Goal: Information Seeking & Learning: Understand process/instructions

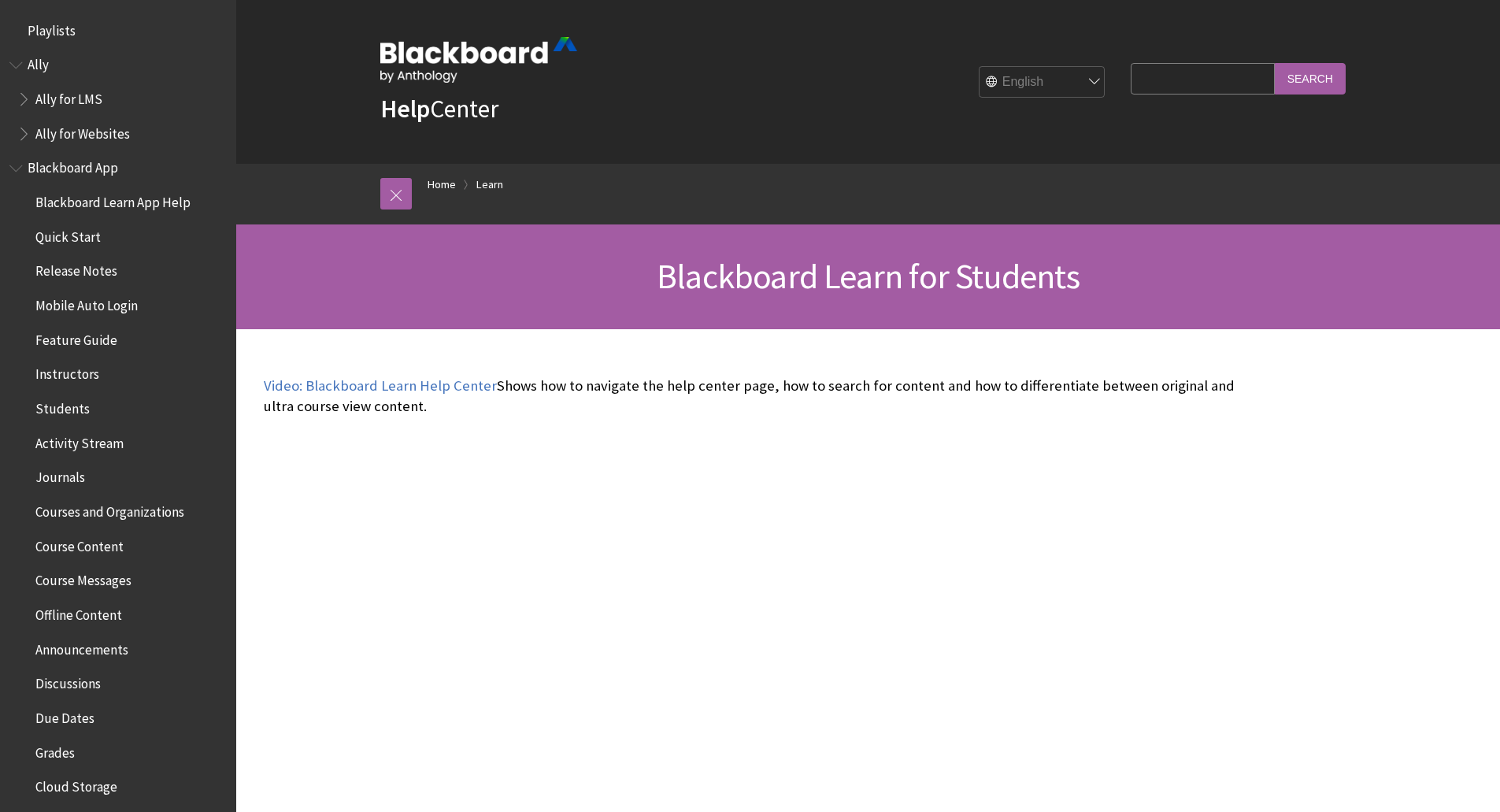
scroll to position [1517, 0]
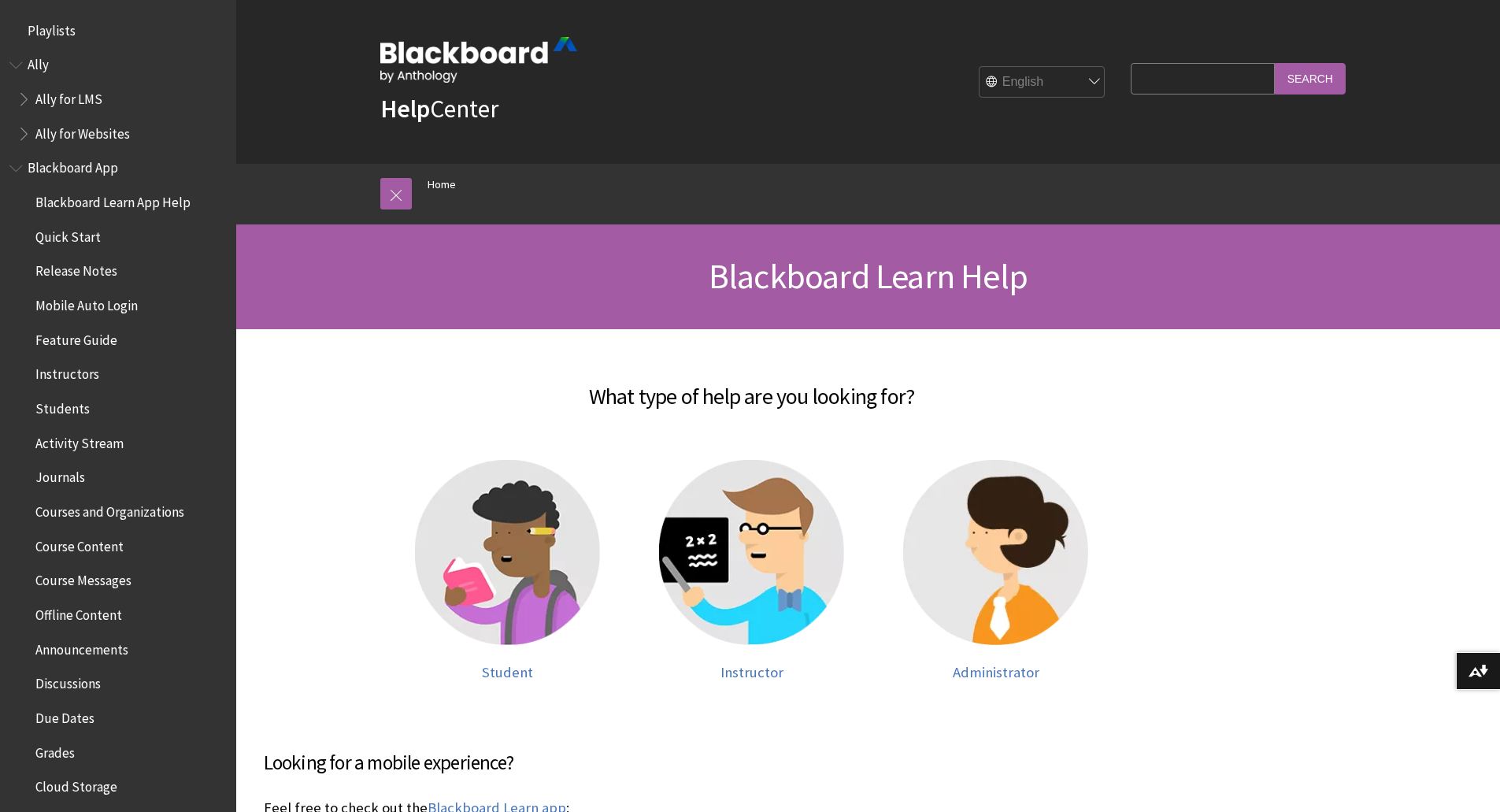
scroll to position [1335, 0]
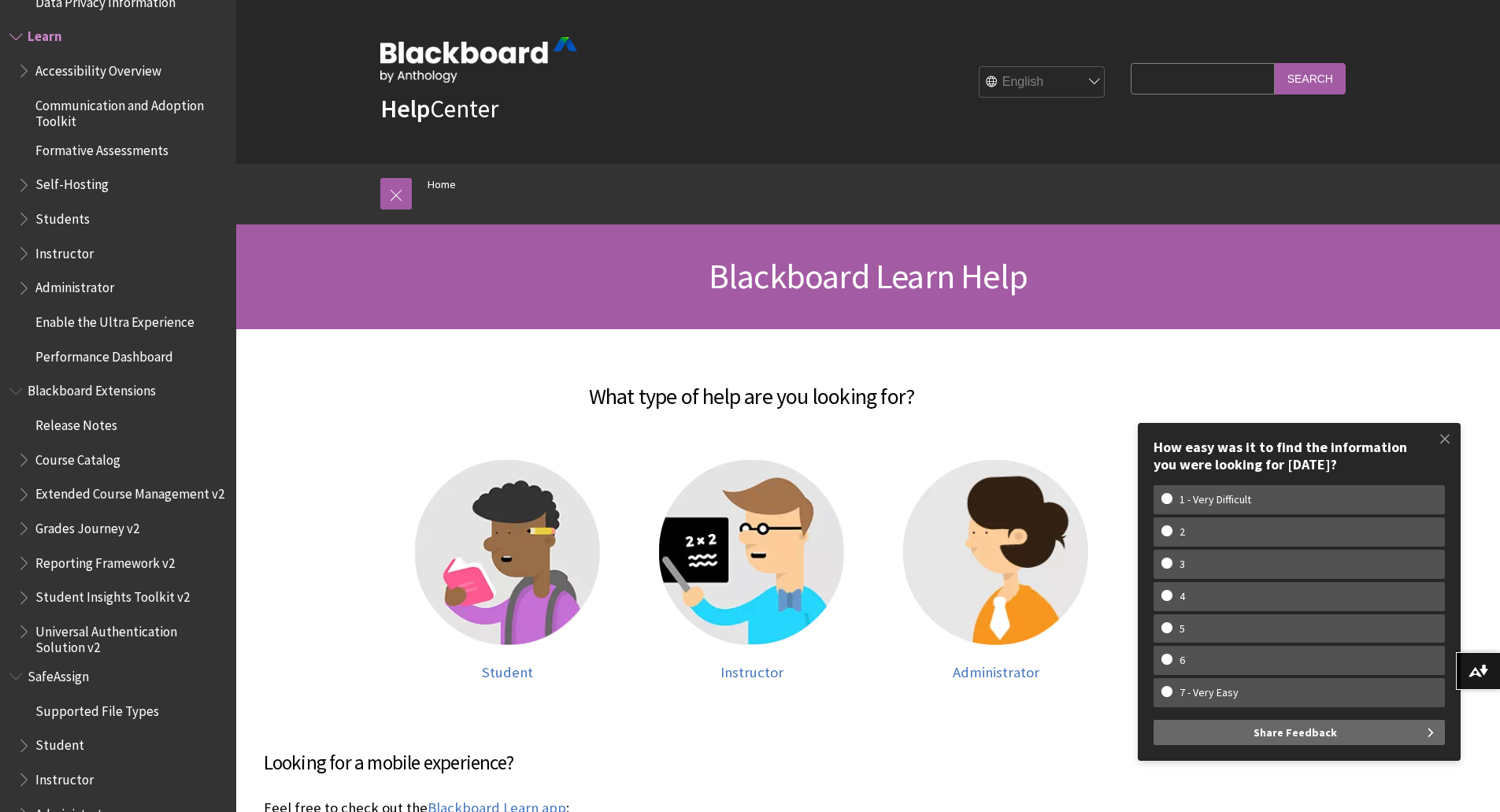
click at [24, 253] on span "Book outline for Blackboard Learn Help" at bounding box center [25, 250] width 16 height 20
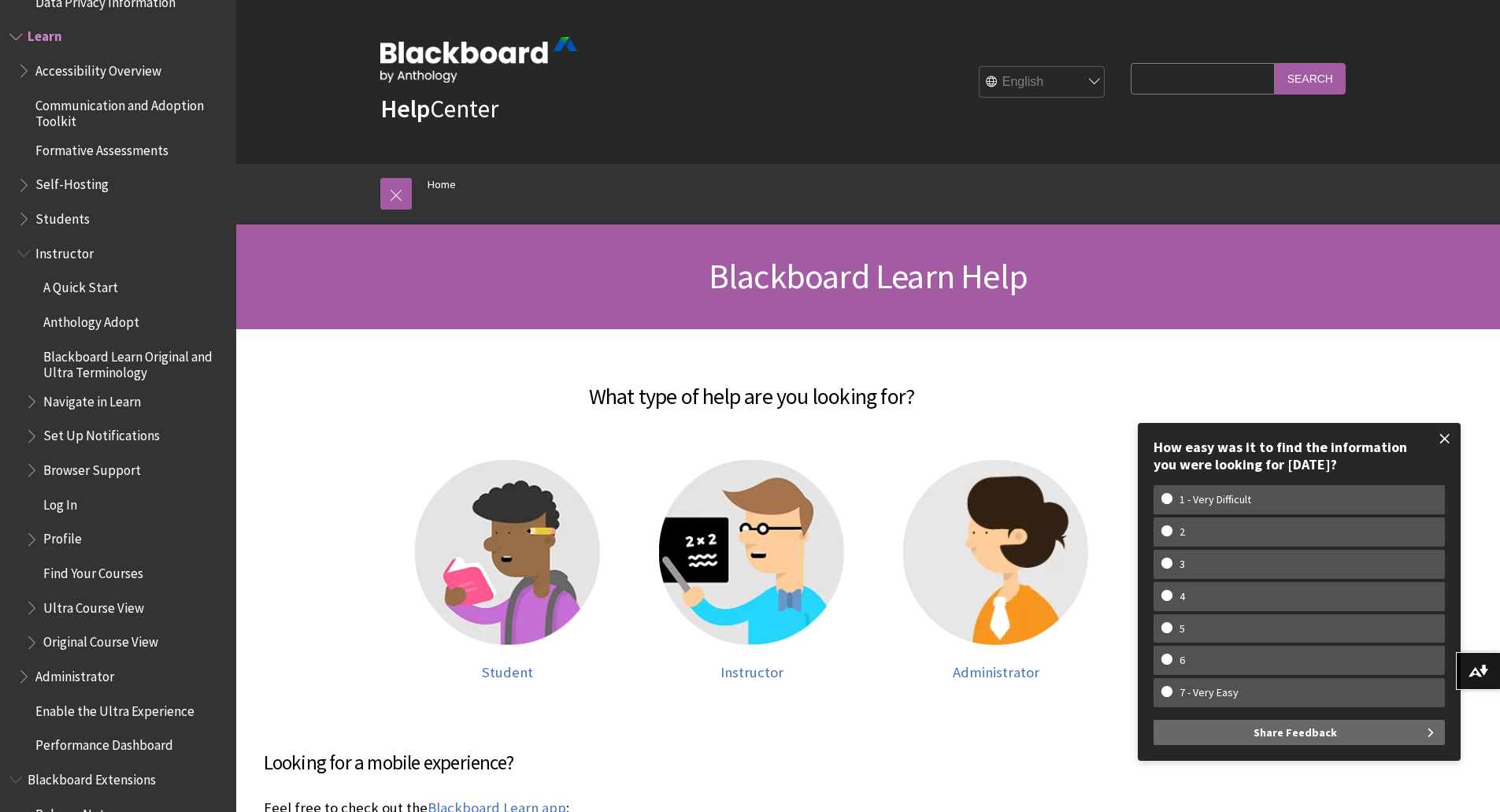
click at [1451, 442] on span at bounding box center [1445, 439] width 33 height 33
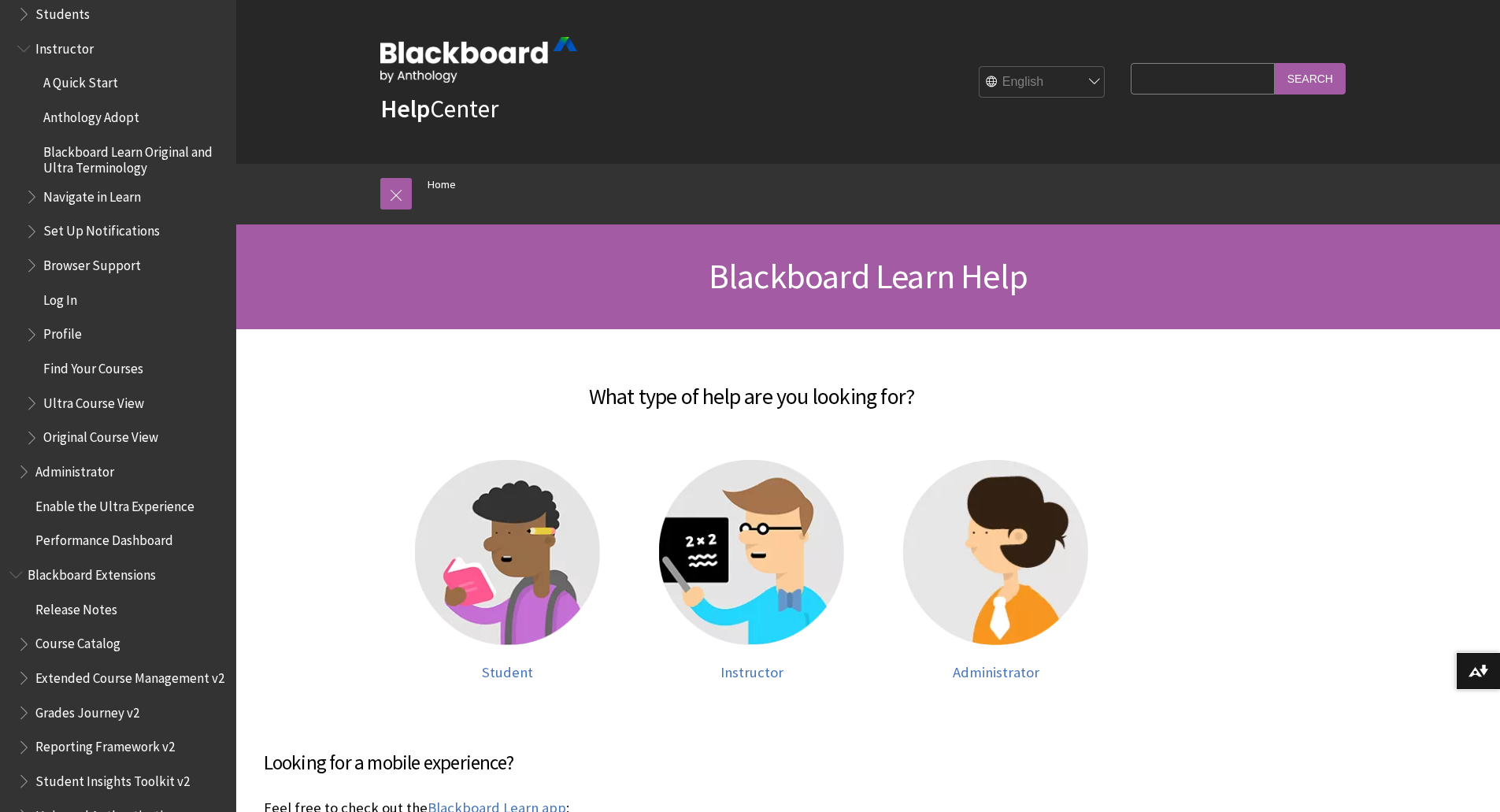
scroll to position [1584, 0]
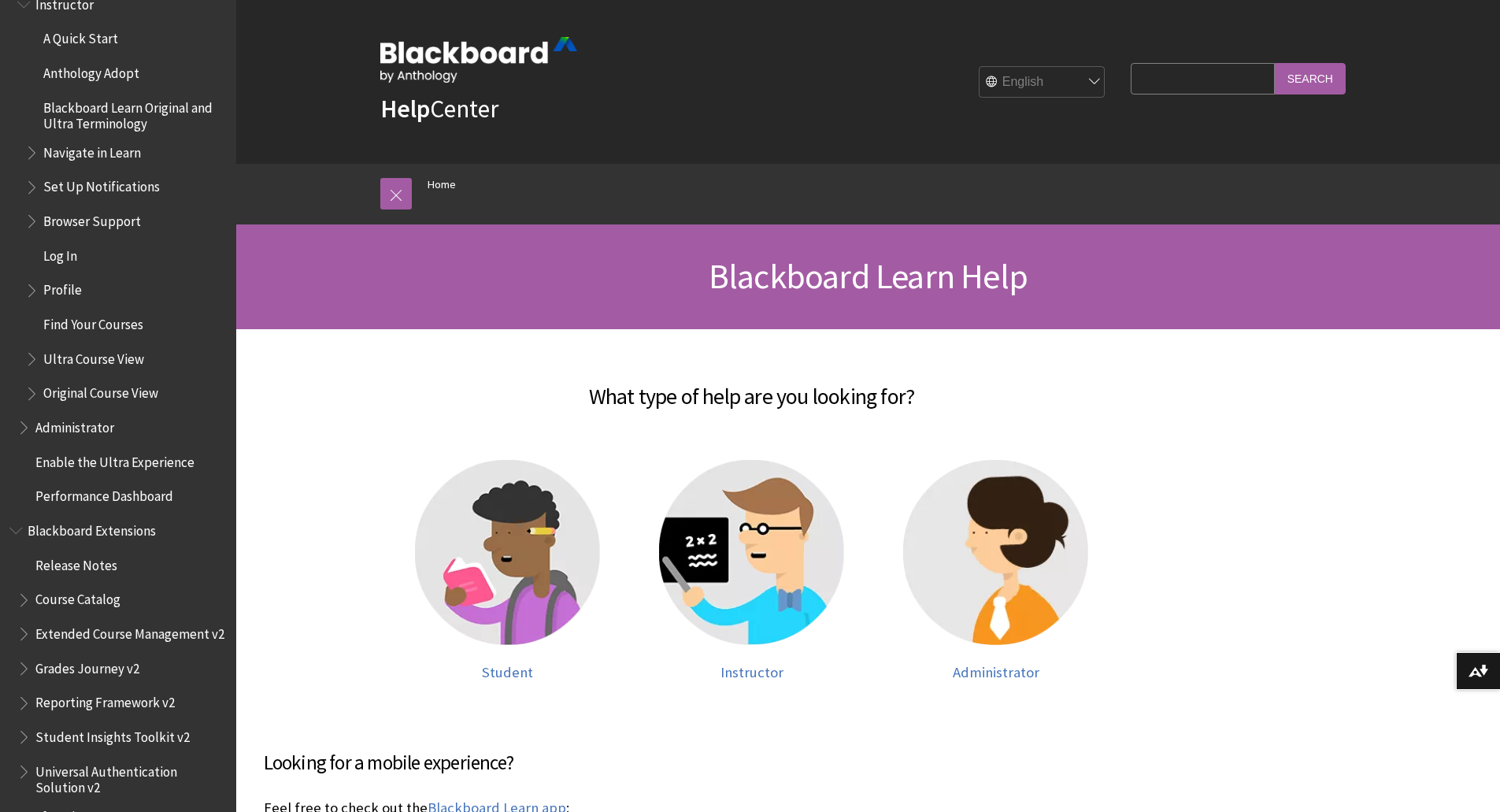
click at [33, 394] on span "Book outline for Blackboard Learn Help" at bounding box center [33, 389] width 16 height 20
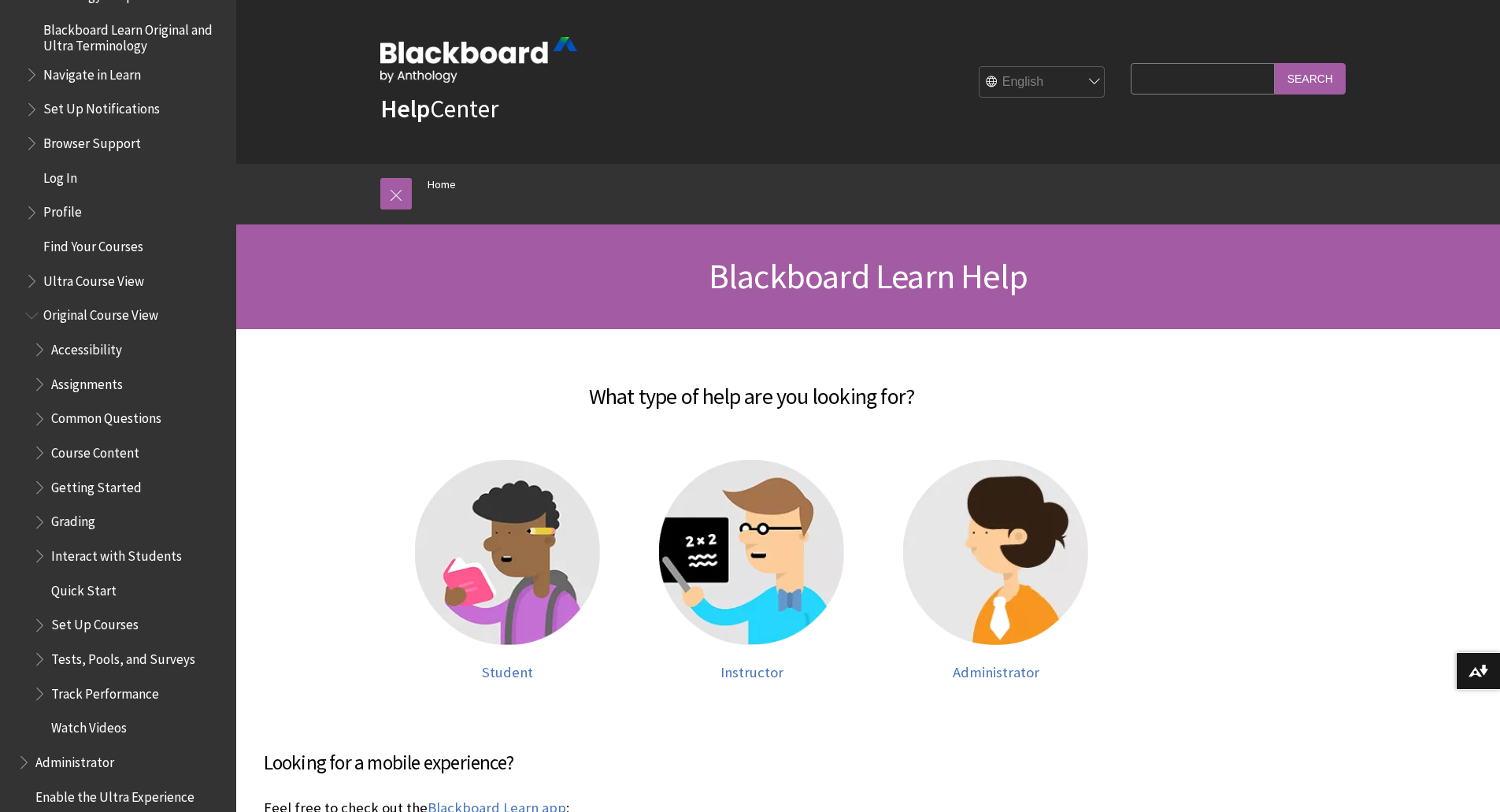
scroll to position [1663, 0]
click at [39, 662] on span "Book outline for Blackboard Learn Help" at bounding box center [41, 655] width 16 height 20
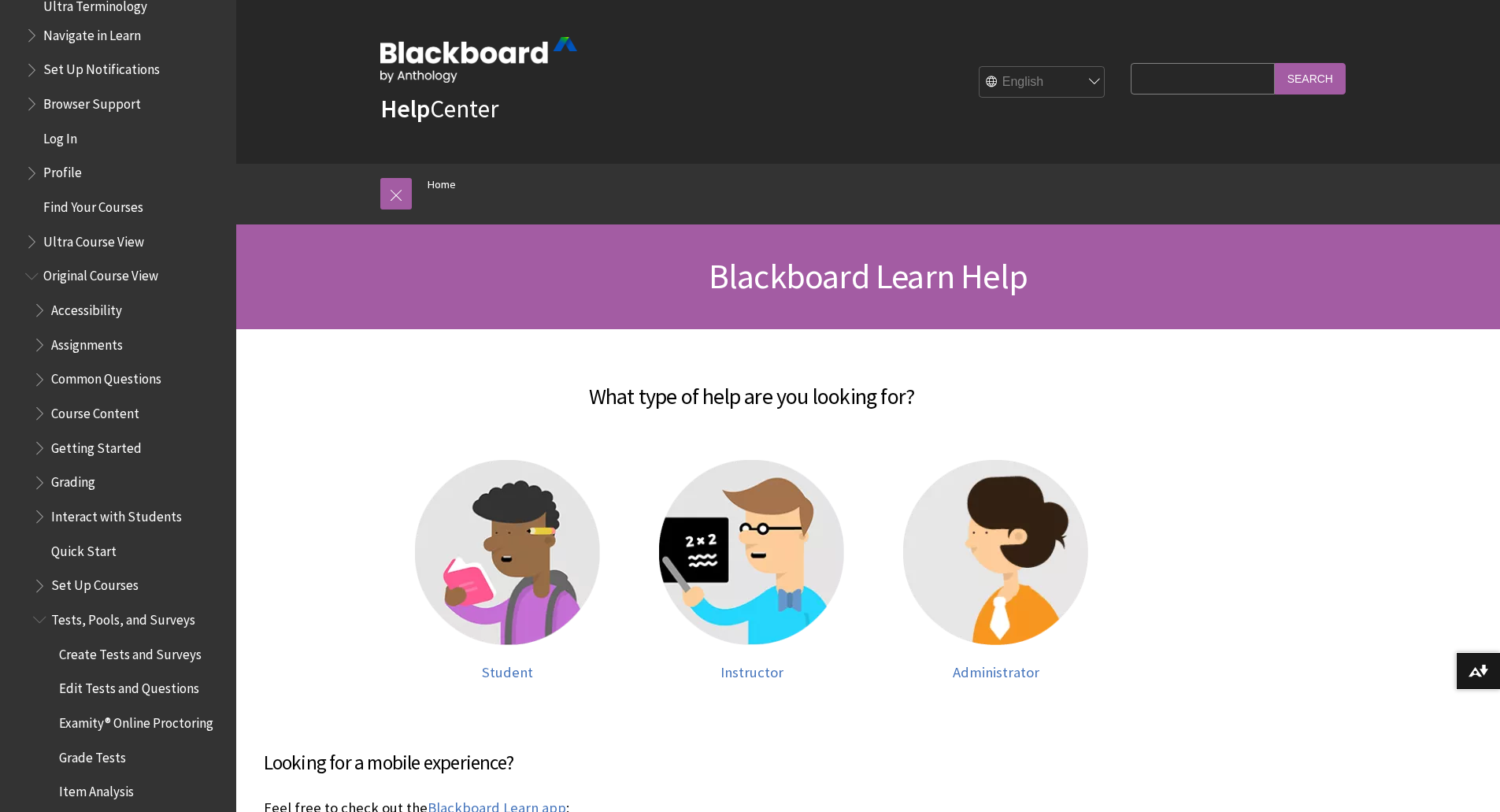
scroll to position [1741, 0]
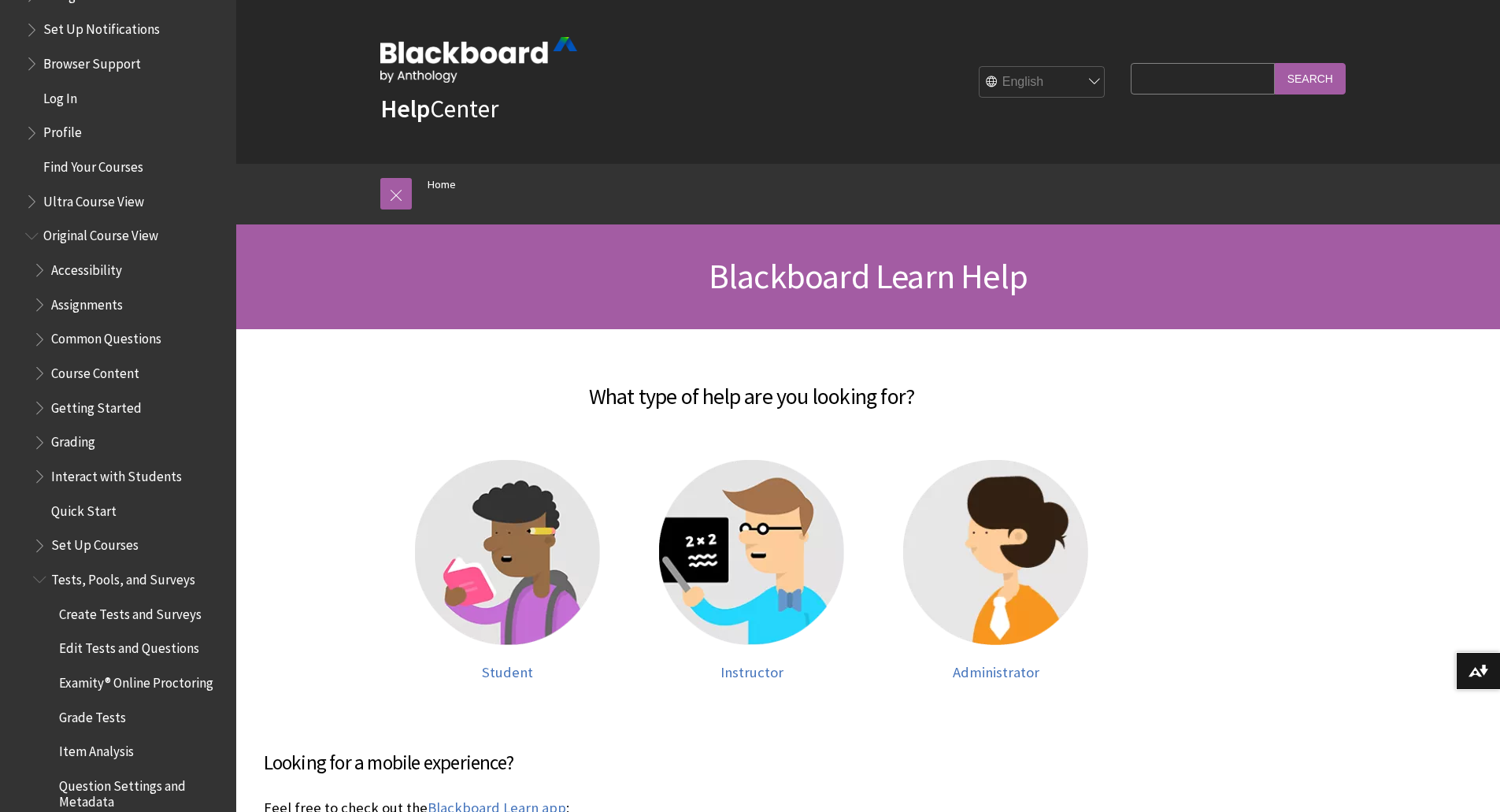
click at [99, 718] on span "Grade Tests" at bounding box center [92, 714] width 67 height 21
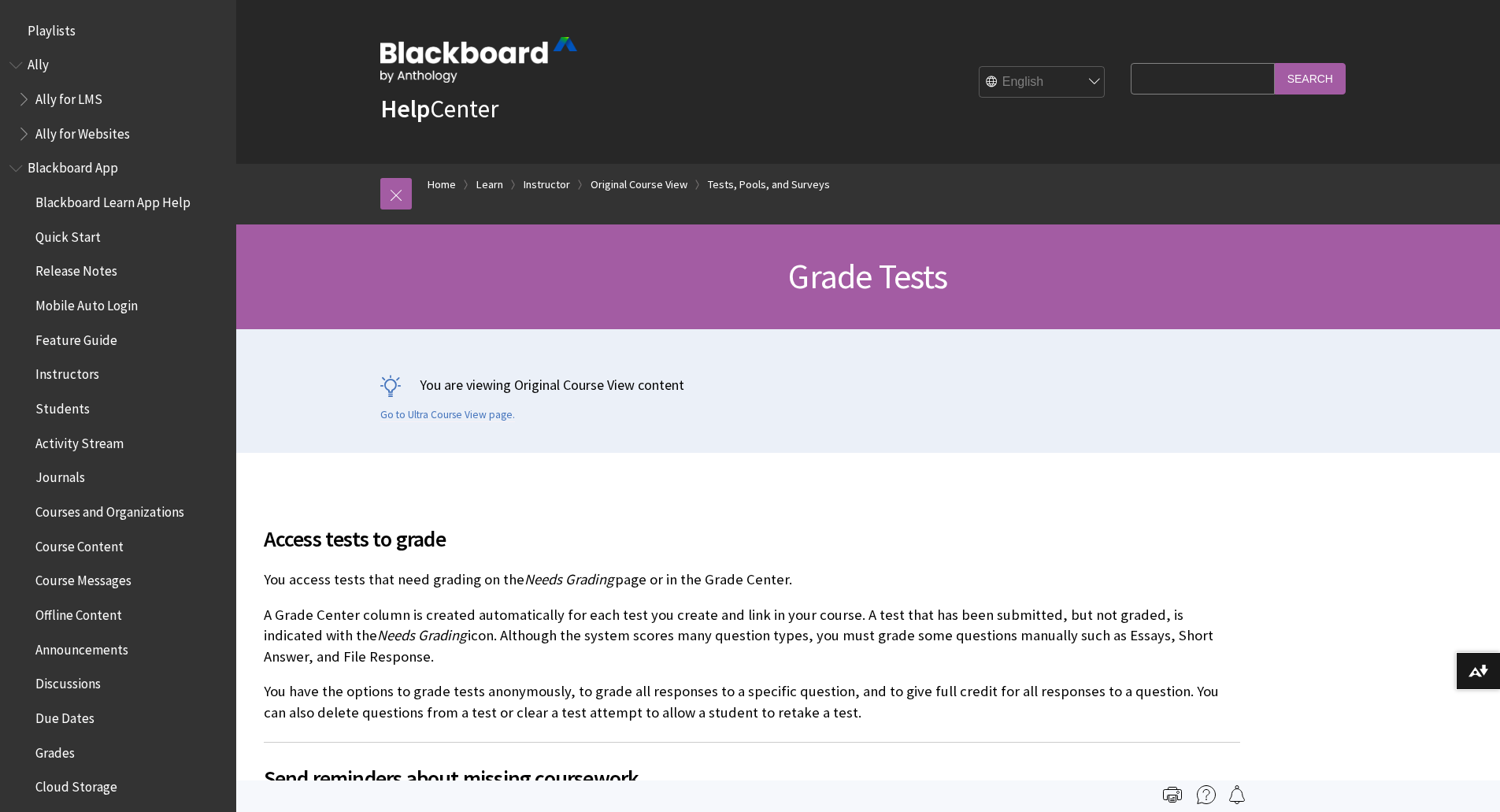
scroll to position [2422, 0]
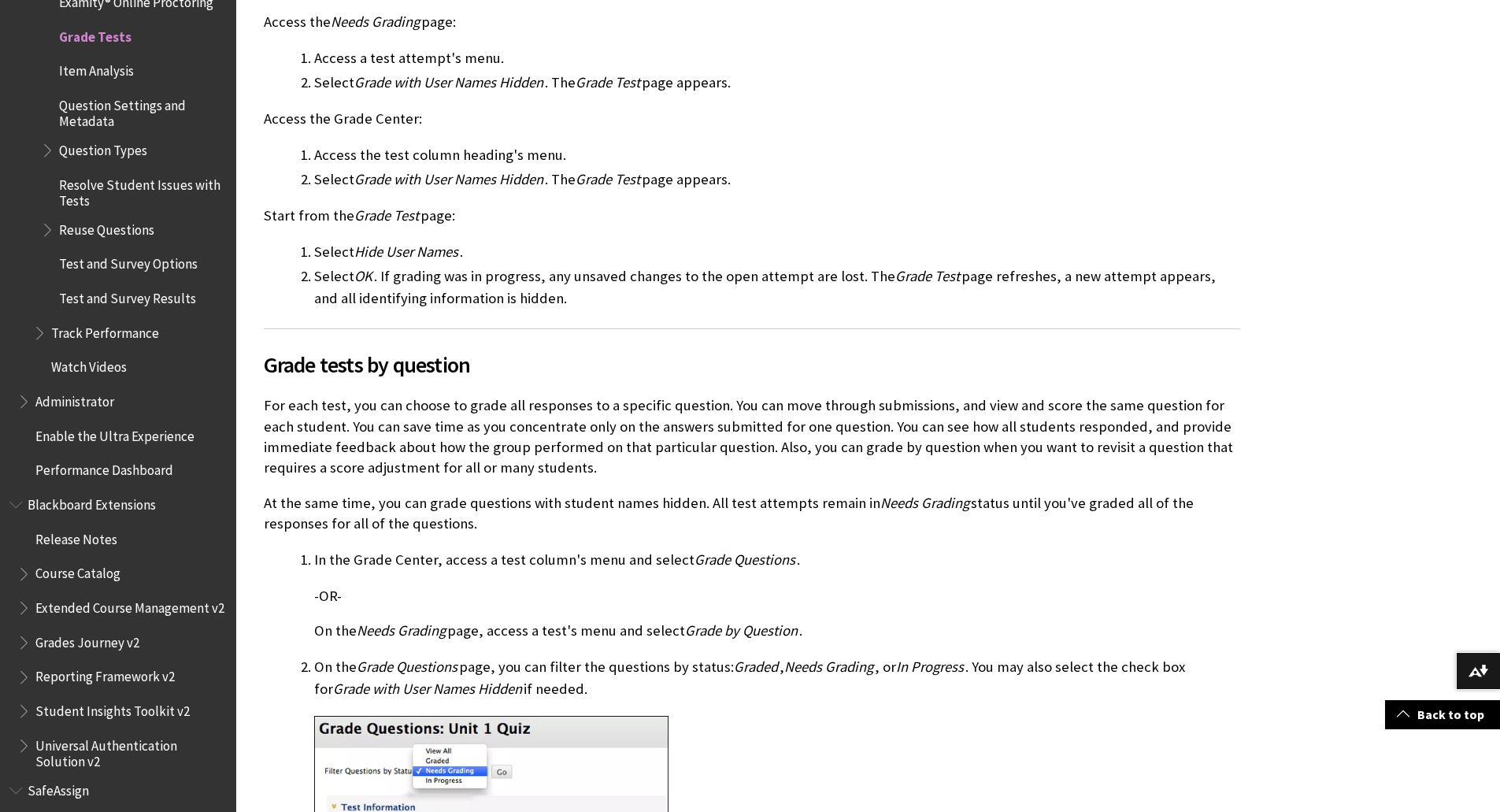
scroll to position [4007, 0]
